Goal: Find specific page/section: Find specific page/section

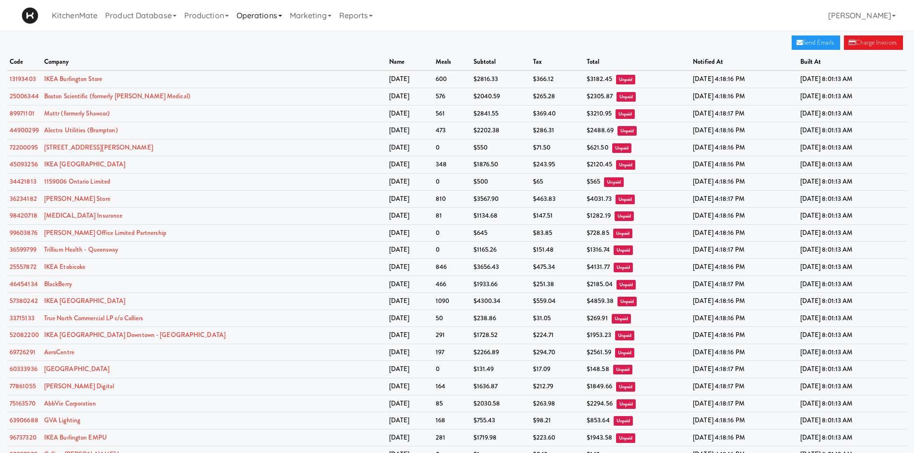
click at [284, 21] on link "Operations" at bounding box center [259, 15] width 53 height 31
click at [276, 40] on link "Sites" at bounding box center [271, 41] width 77 height 17
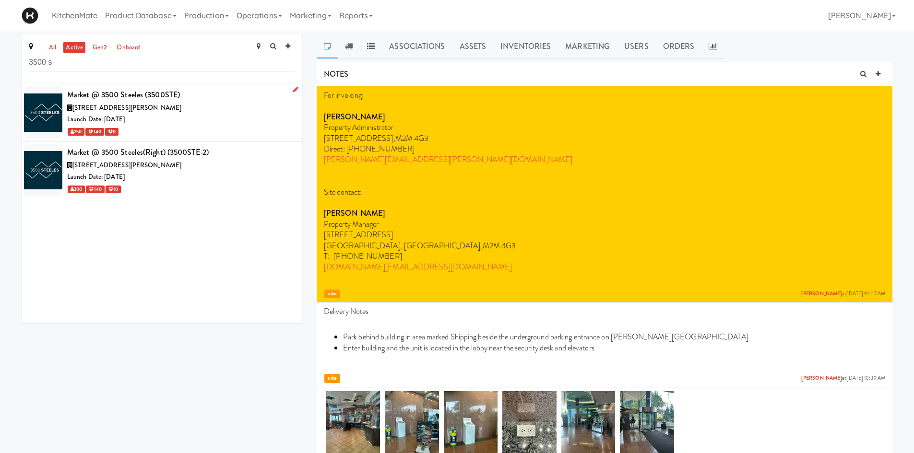
type input "3500 s"
click at [184, 114] on div "Launch Date: [DATE]" at bounding box center [181, 120] width 228 height 12
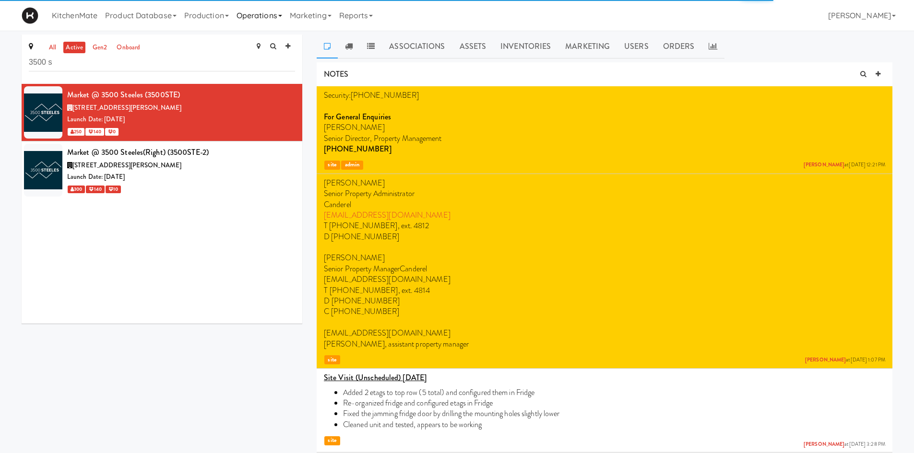
click at [256, 12] on link "Operations" at bounding box center [259, 15] width 53 height 31
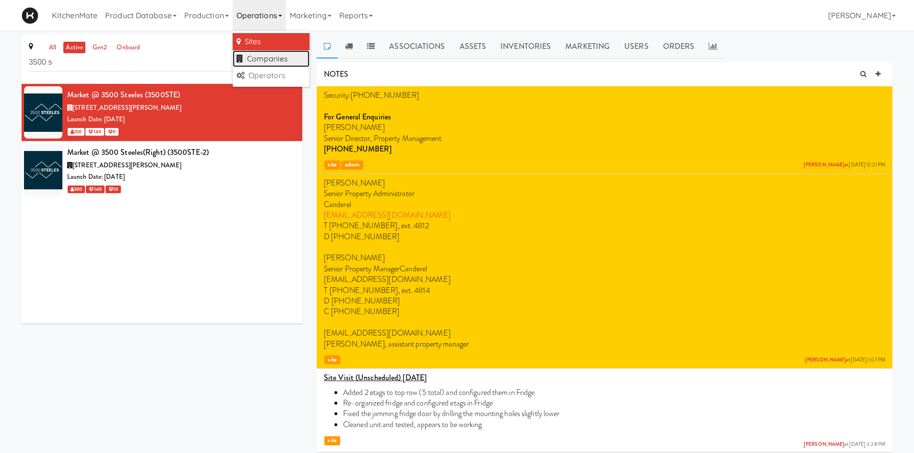
click at [272, 61] on link "Companies" at bounding box center [271, 58] width 77 height 17
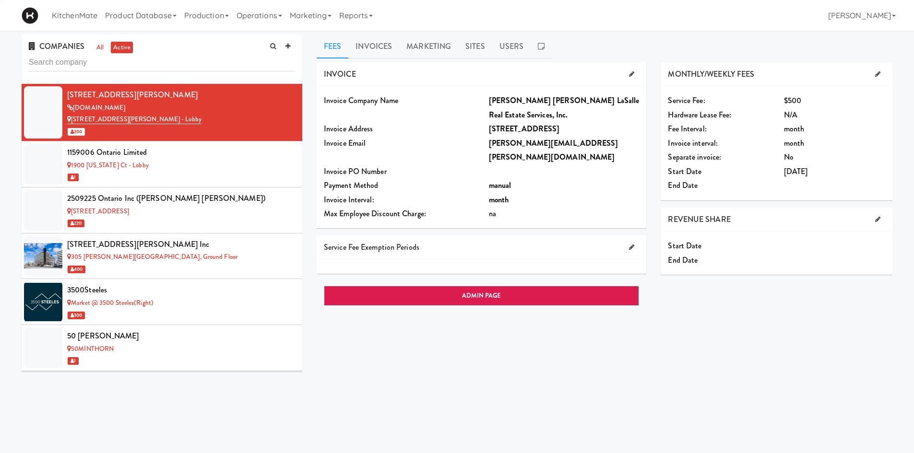
click at [154, 66] on input "text" at bounding box center [162, 63] width 266 height 18
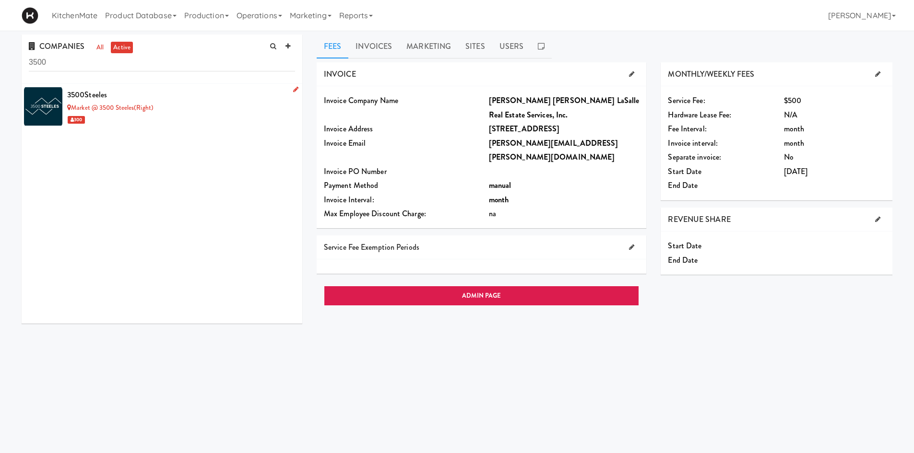
type input "3500"
click at [145, 104] on link "Market @ 3500 Steeles(Right)" at bounding box center [110, 107] width 86 height 9
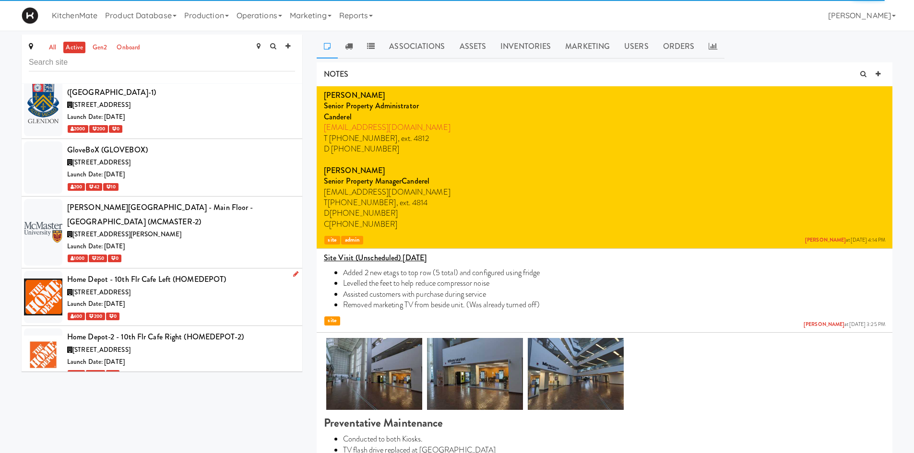
scroll to position [1827, 0]
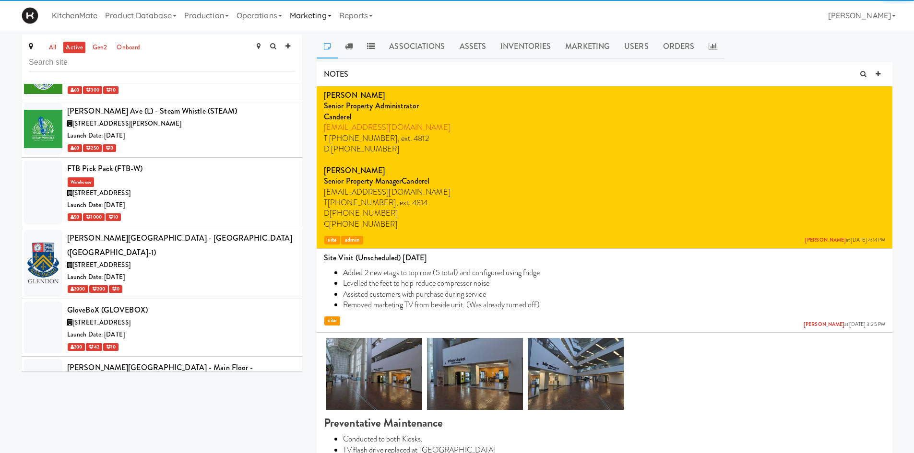
click at [291, 18] on link "Marketing" at bounding box center [310, 15] width 49 height 31
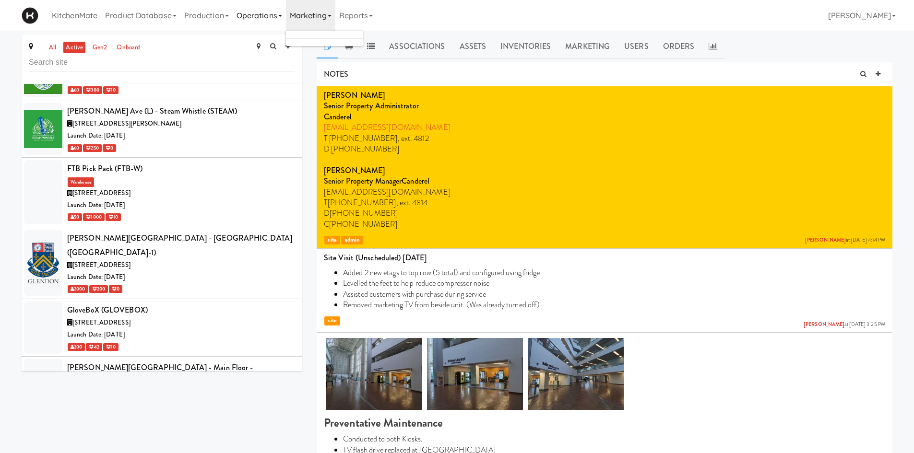
click at [279, 16] on link "Operations" at bounding box center [259, 15] width 53 height 31
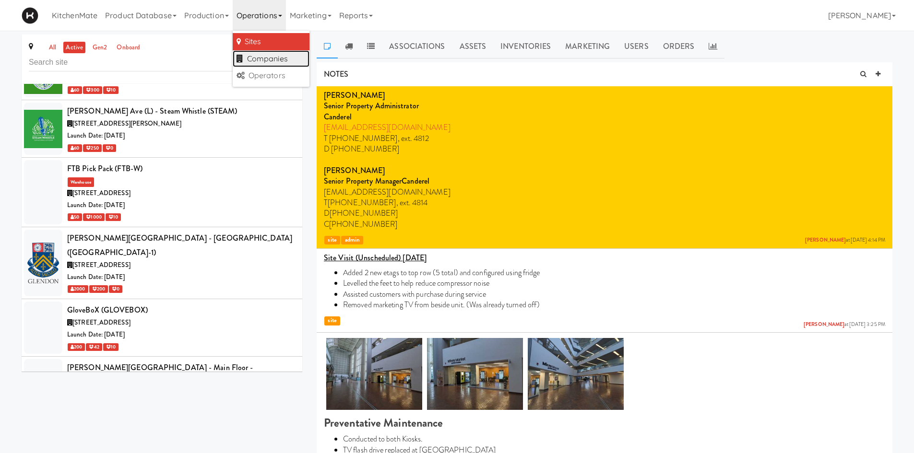
click at [270, 55] on link "Companies" at bounding box center [271, 58] width 77 height 17
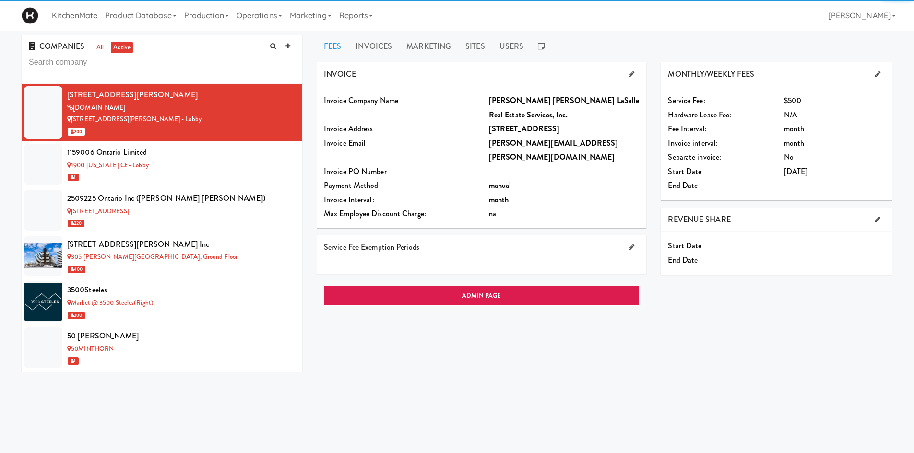
click at [135, 64] on input "text" at bounding box center [162, 63] width 266 height 18
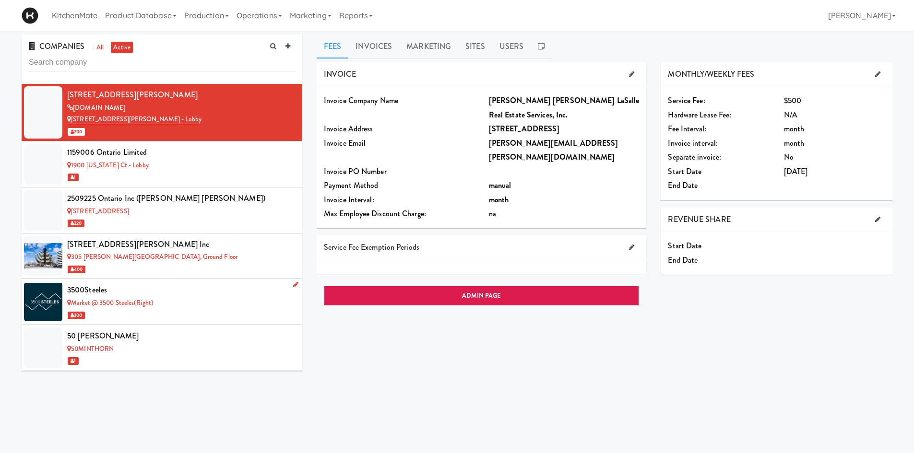
click at [157, 292] on div "3500Steeles" at bounding box center [181, 290] width 228 height 14
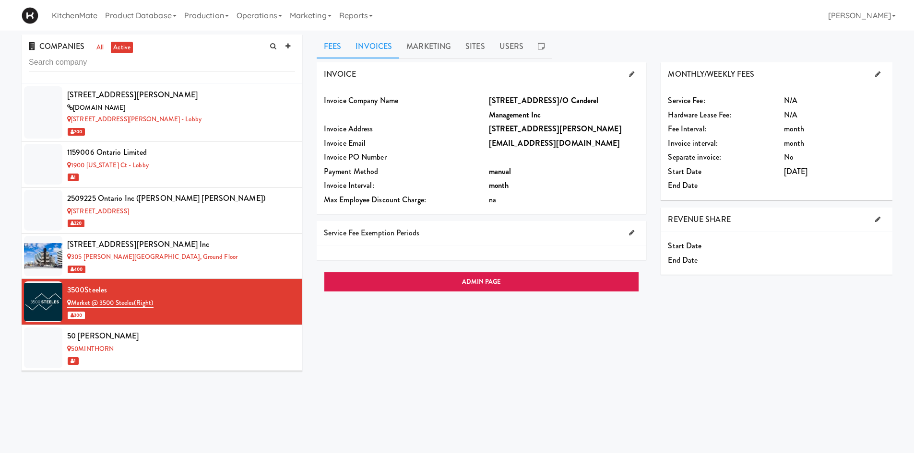
click at [388, 44] on link "Invoices" at bounding box center [373, 47] width 51 height 24
